Goal: Find specific page/section: Find specific page/section

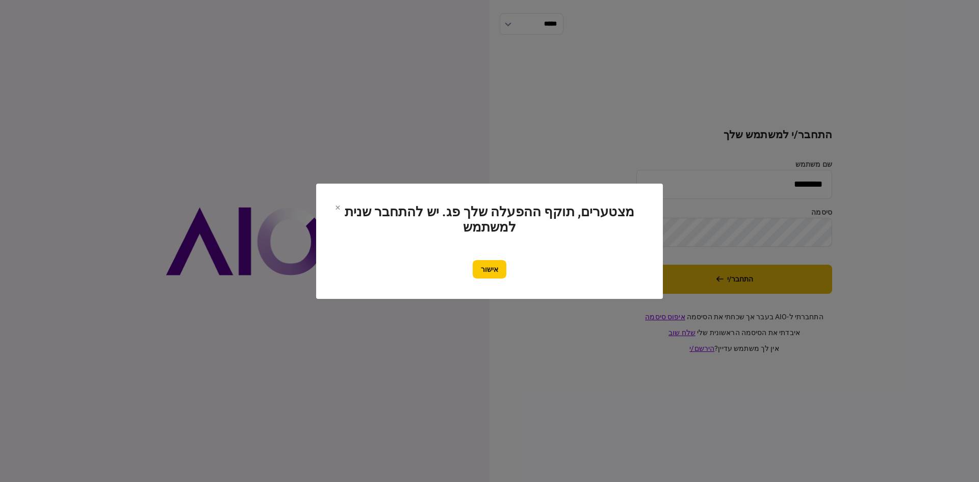
drag, startPoint x: 493, startPoint y: 267, endPoint x: 654, endPoint y: 281, distance: 162.3
click at [494, 267] on button "אישור" at bounding box center [490, 269] width 34 height 18
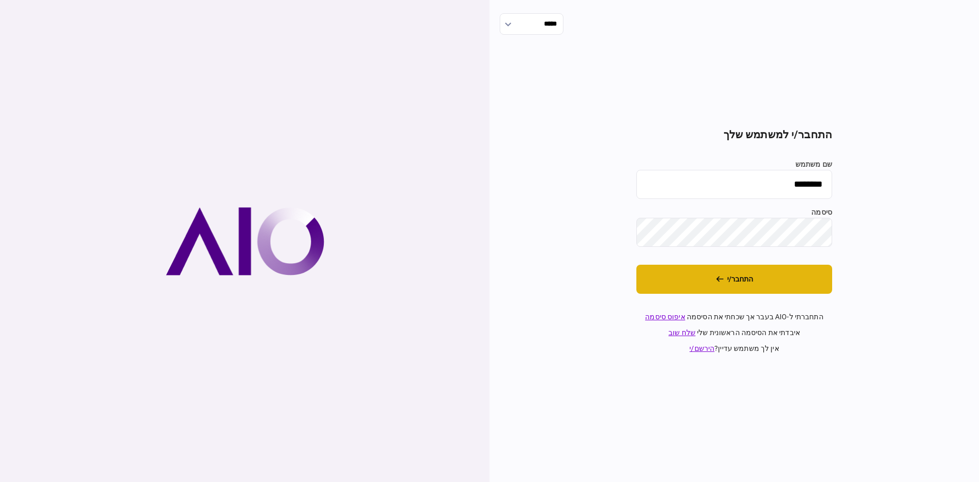
click at [678, 275] on button "התחבר/י" at bounding box center [734, 279] width 196 height 29
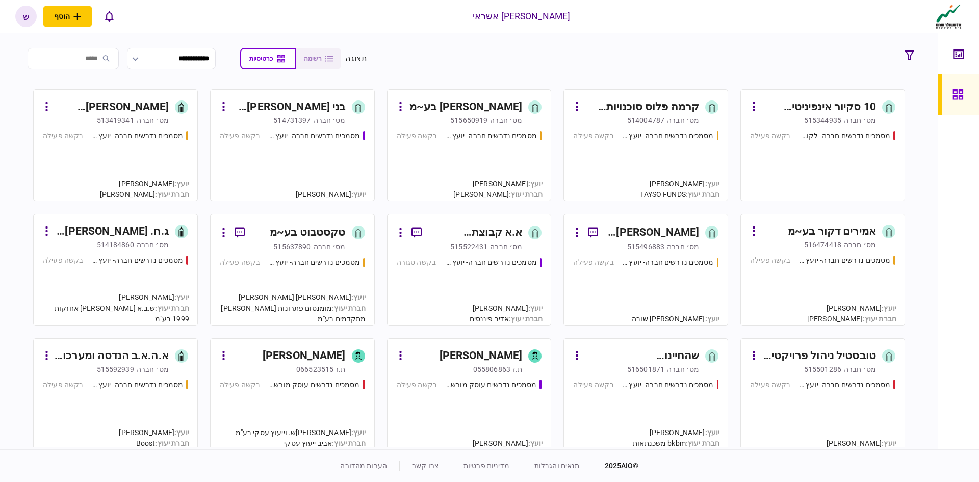
click at [649, 105] on div "קרמה פלוס סוכנויות קפה בע~מ" at bounding box center [642, 107] width 114 height 16
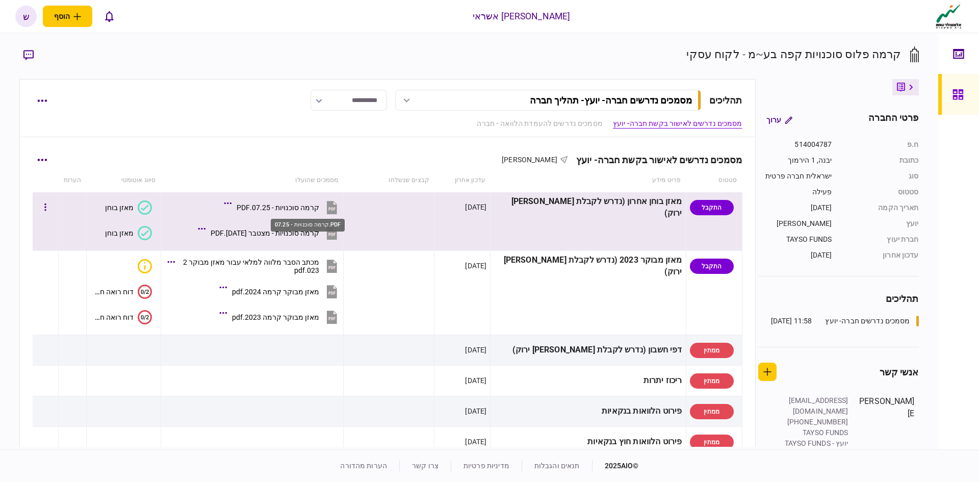
click at [299, 206] on div "קרמה סוכנויות - 07.25.PDF" at bounding box center [278, 207] width 83 height 8
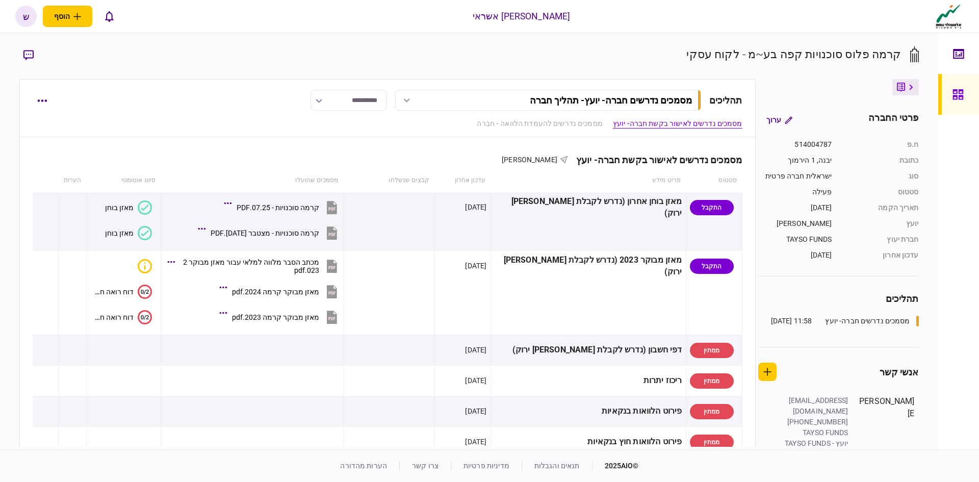
click at [969, 97] on link at bounding box center [958, 94] width 41 height 41
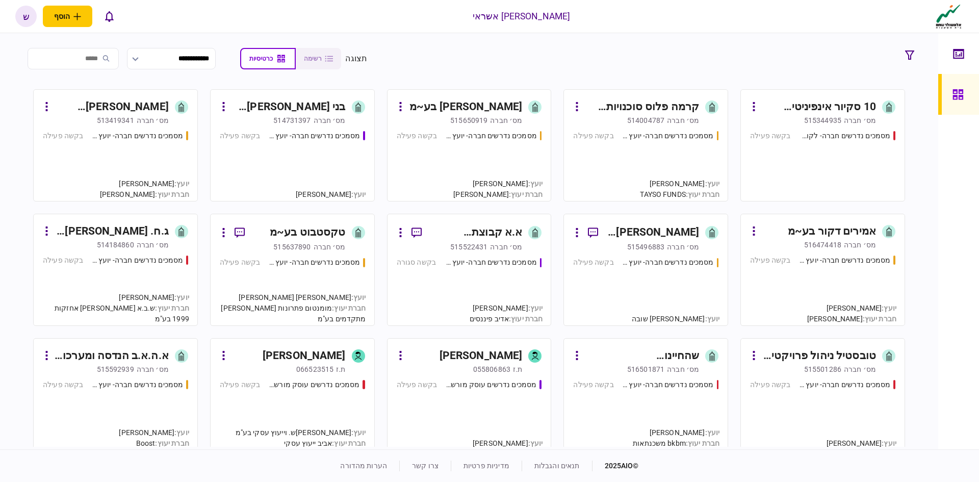
click at [105, 57] on input "search" at bounding box center [73, 58] width 91 height 21
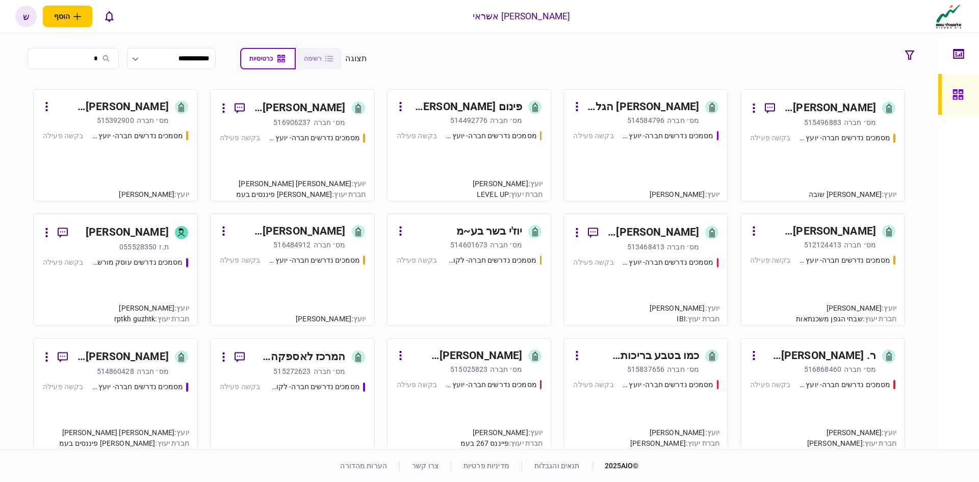
type input "*"
click at [246, 171] on div "מסמכים נדרשים חברה- יועץ - תהליך חברה בקשה פעילה" at bounding box center [292, 162] width 145 height 59
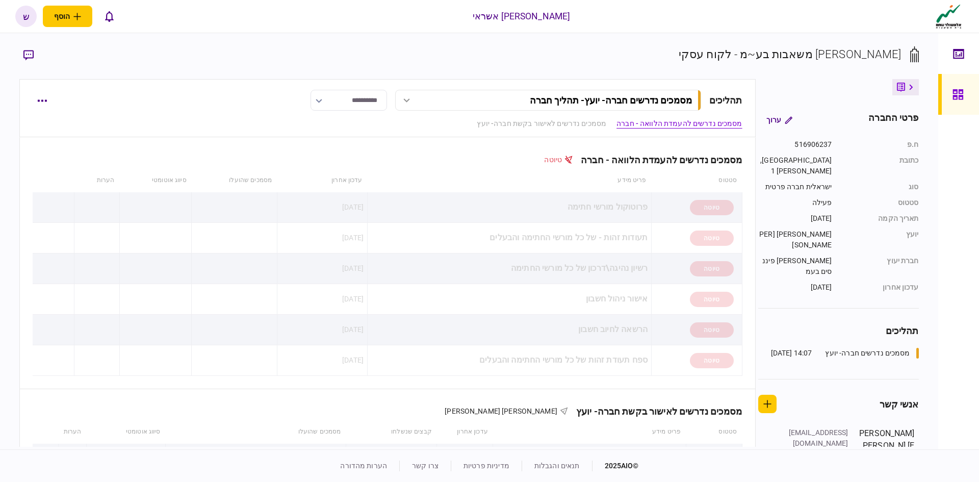
drag, startPoint x: 646, startPoint y: 122, endPoint x: 638, endPoint y: 124, distance: 7.9
click at [645, 122] on link "מסמכים נדרשים להעמדת הלוואה - חברה" at bounding box center [679, 123] width 125 height 11
click at [572, 123] on link "מסמכים נדרשים לאישור בקשת חברה- יועץ" at bounding box center [542, 123] width 130 height 11
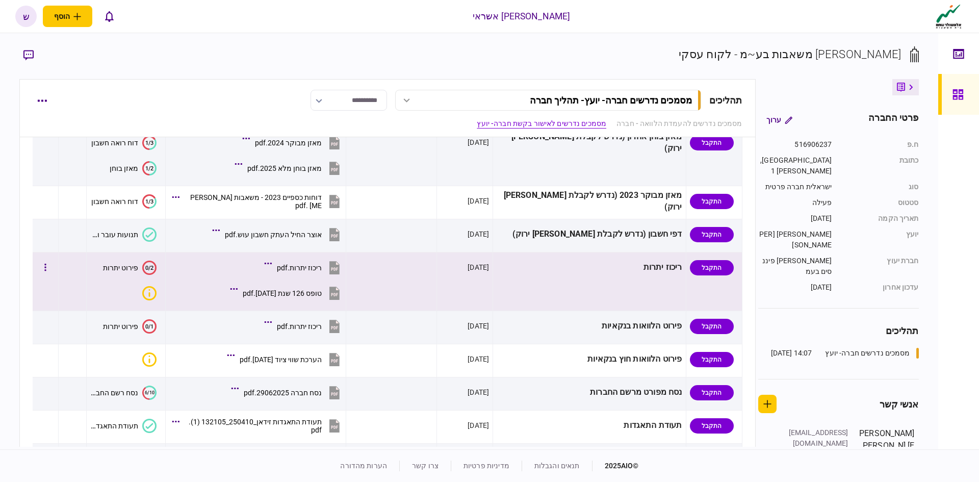
scroll to position [255, 0]
